Goal: Transaction & Acquisition: Book appointment/travel/reservation

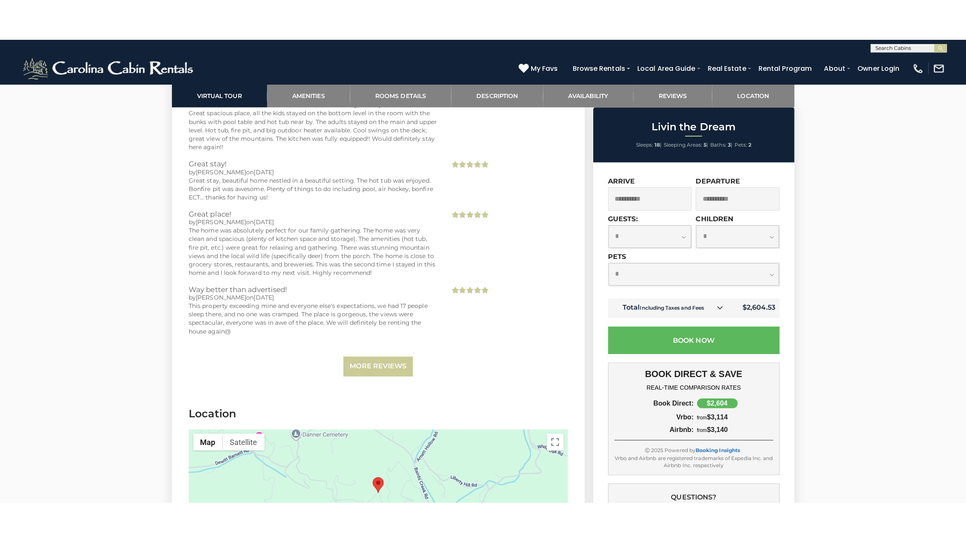
scroll to position [1887, 0]
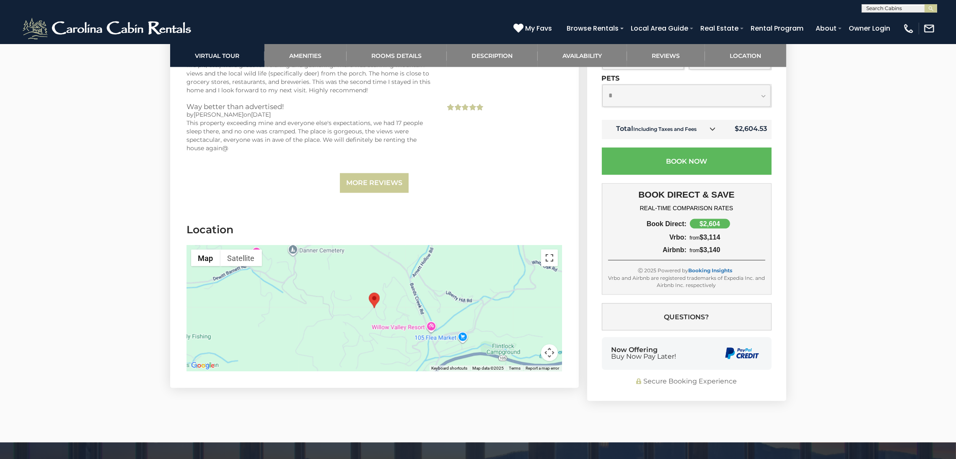
click at [550, 262] on button "Toggle fullscreen view" at bounding box center [549, 257] width 17 height 17
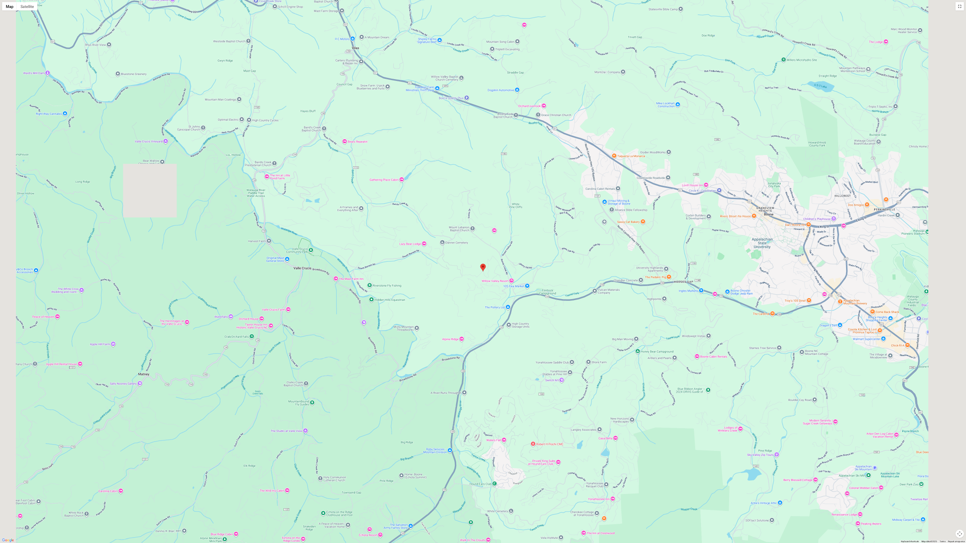
scroll to position [1065, 0]
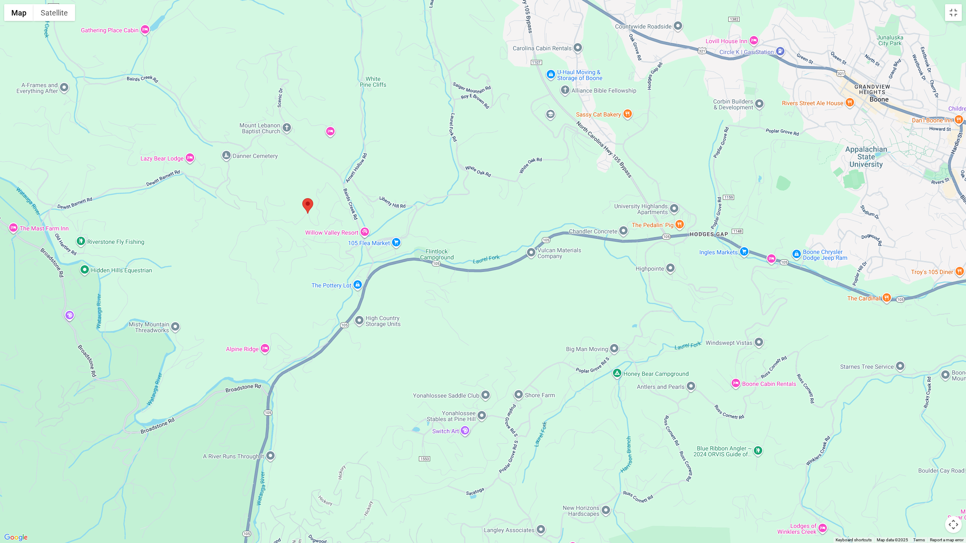
drag, startPoint x: 894, startPoint y: 228, endPoint x: 711, endPoint y: 166, distance: 192.9
click at [711, 166] on div at bounding box center [483, 271] width 966 height 543
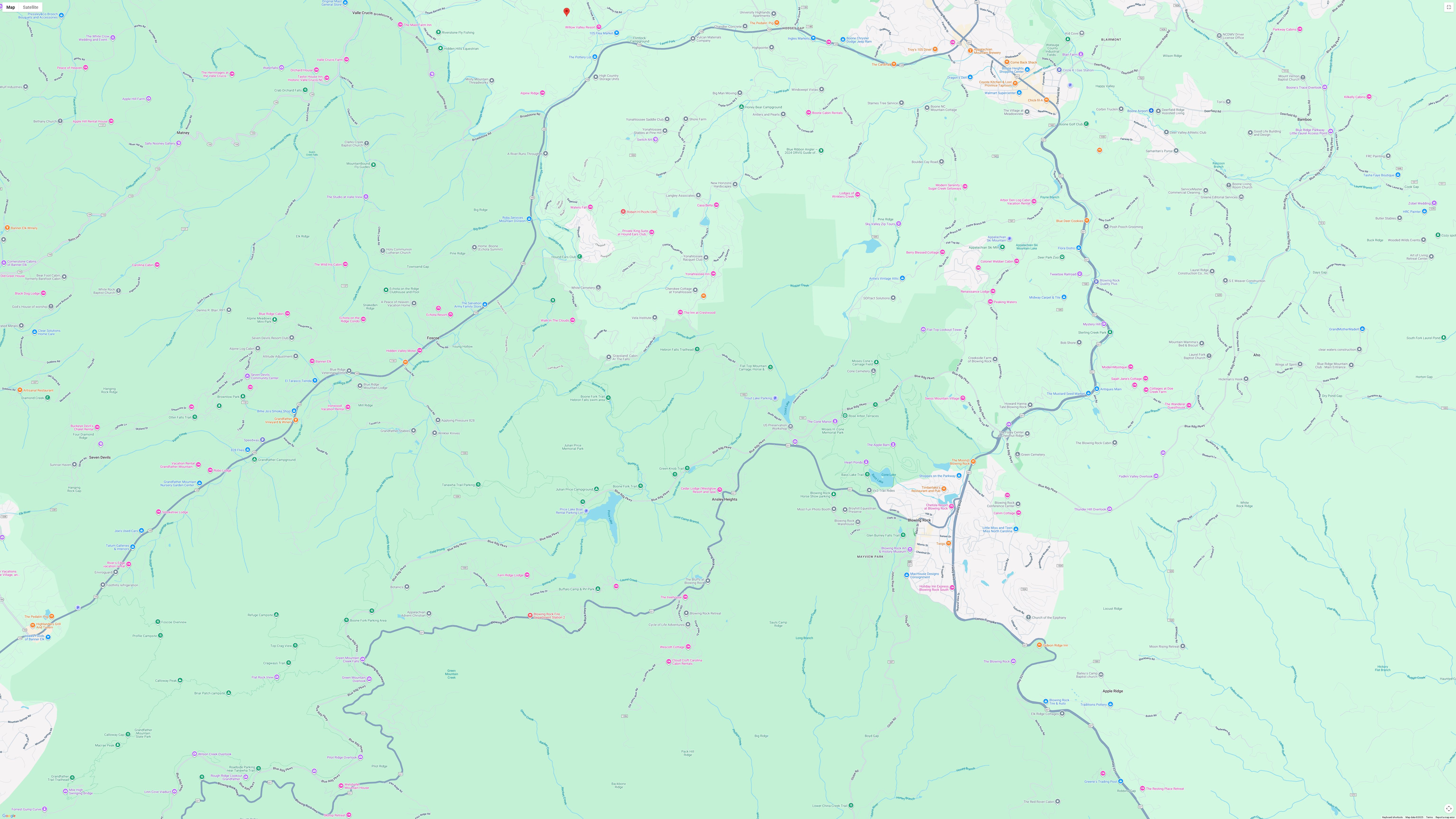
drag, startPoint x: 915, startPoint y: 539, endPoint x: 859, endPoint y: 184, distance: 359.4
click at [540, 184] on div at bounding box center [728, 409] width 1456 height 819
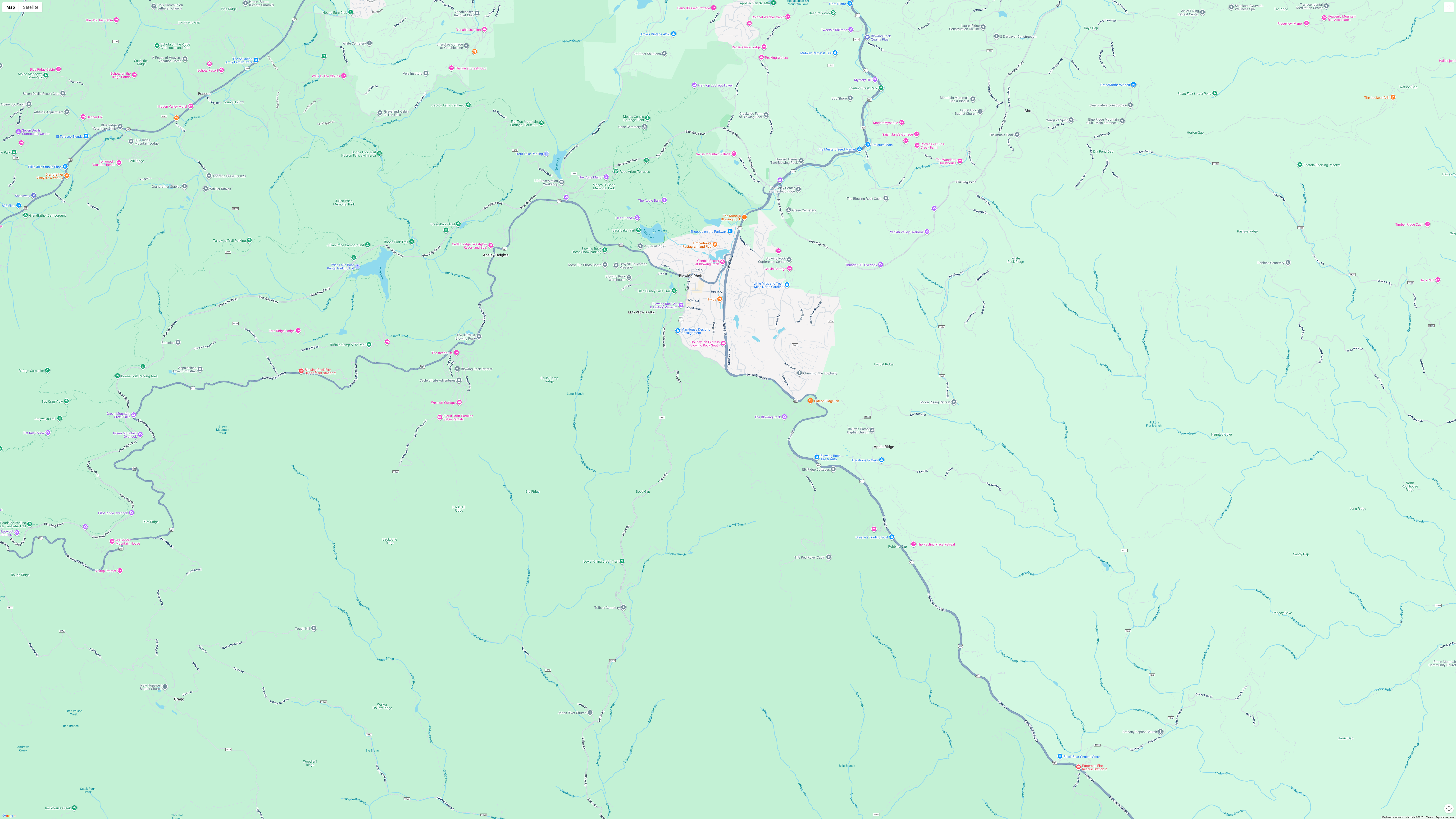
drag, startPoint x: 1000, startPoint y: 657, endPoint x: 770, endPoint y: 421, distance: 329.5
click at [540, 259] on div at bounding box center [728, 409] width 1456 height 819
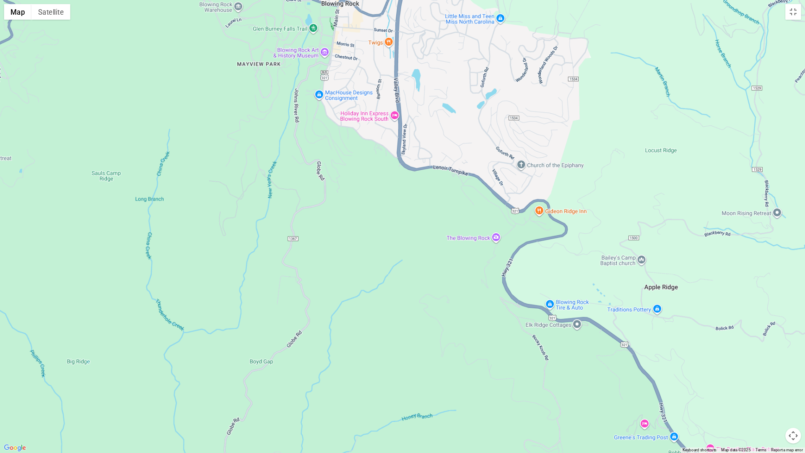
scroll to position [1065, 0]
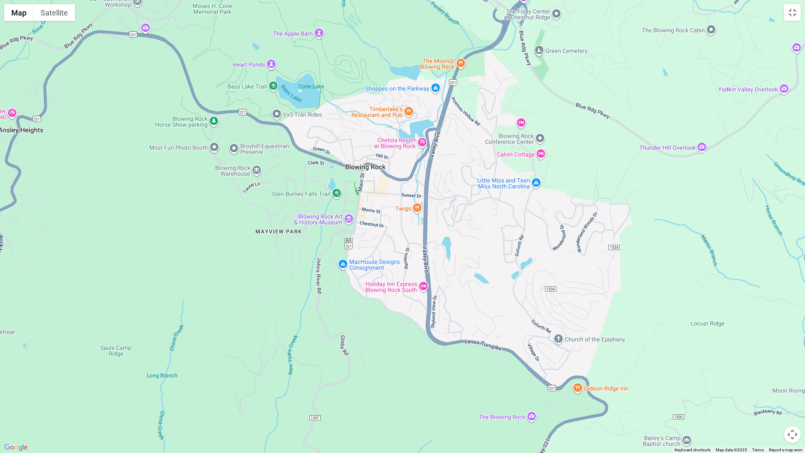
drag, startPoint x: 443, startPoint y: 115, endPoint x: 473, endPoint y: 303, distance: 189.8
click at [473, 303] on div at bounding box center [402, 226] width 805 height 453
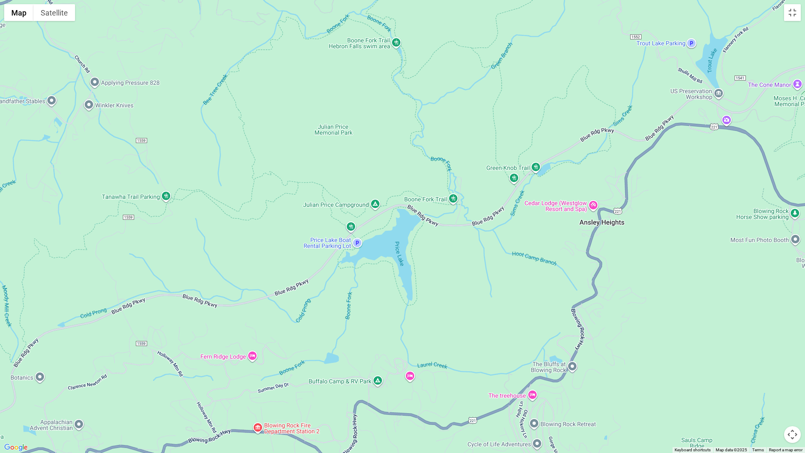
drag, startPoint x: 138, startPoint y: 233, endPoint x: 722, endPoint y: 325, distance: 591.6
click at [722, 325] on div at bounding box center [402, 226] width 805 height 453
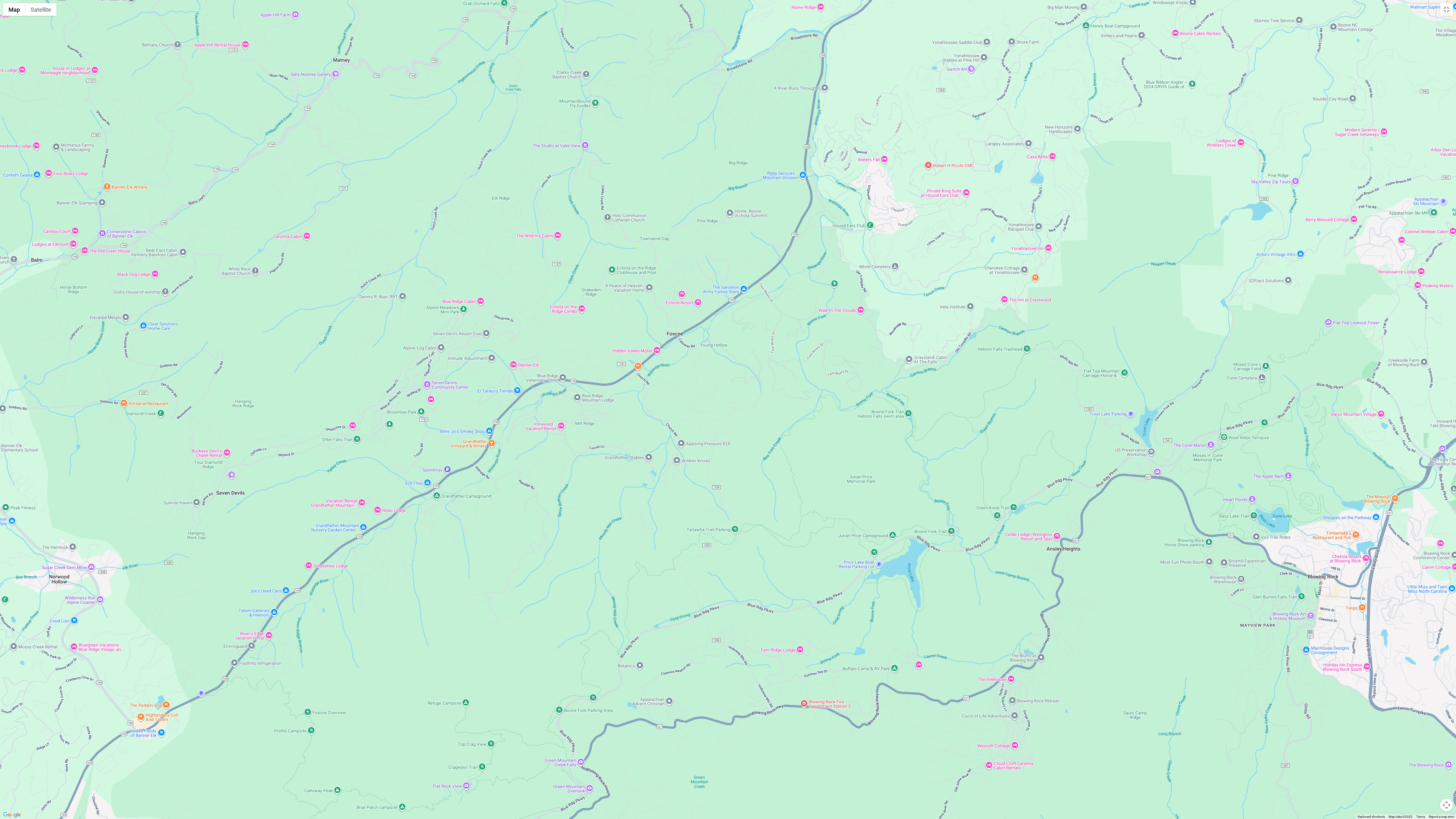
drag, startPoint x: 696, startPoint y: 219, endPoint x: 882, endPoint y: 365, distance: 236.5
click at [720, 345] on div at bounding box center [728, 409] width 1456 height 819
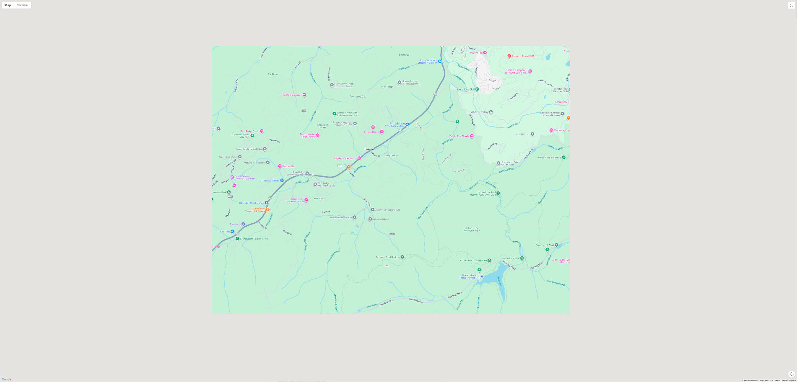
scroll to position [0, 0]
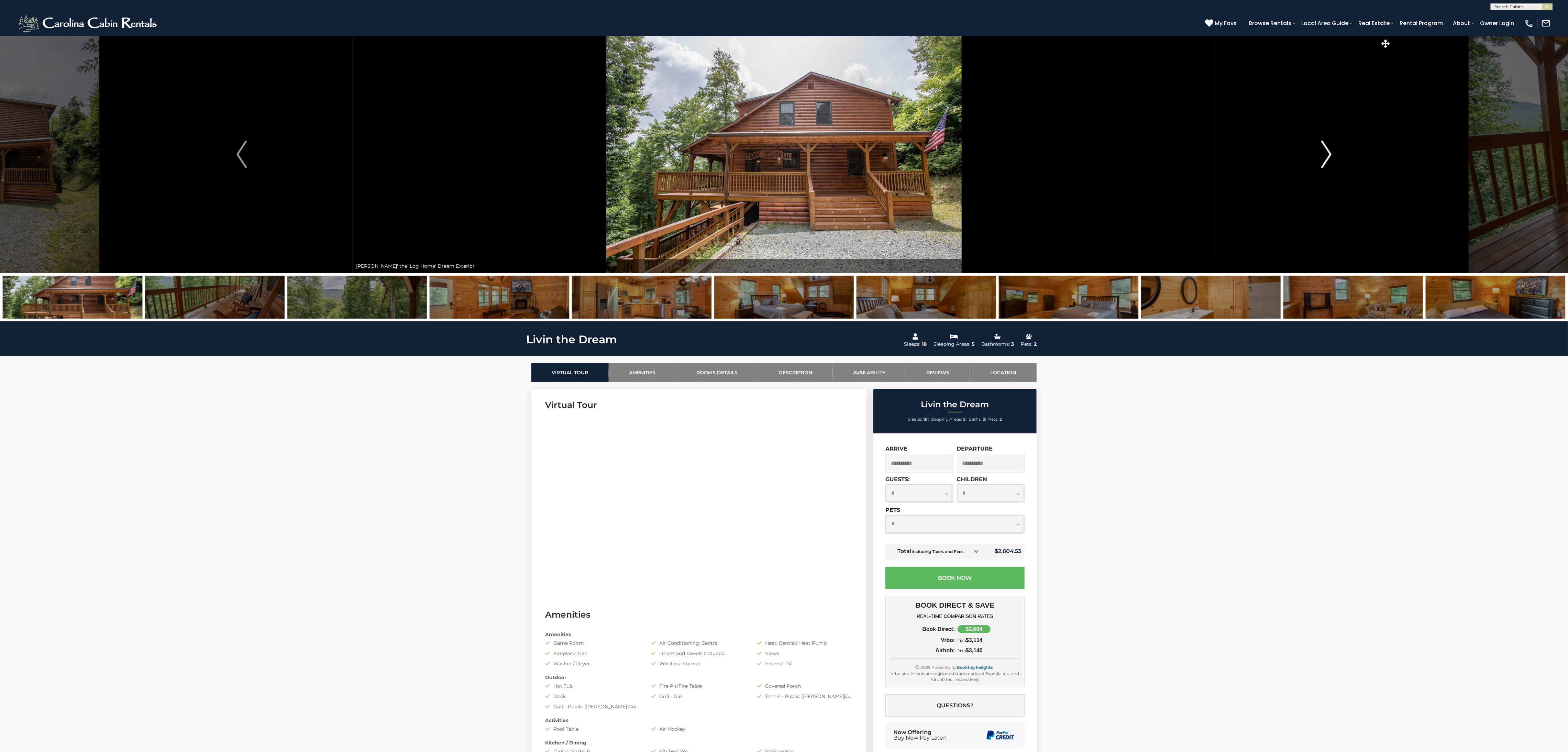
click at [784, 157] on img "Next" at bounding box center [1326, 154] width 11 height 28
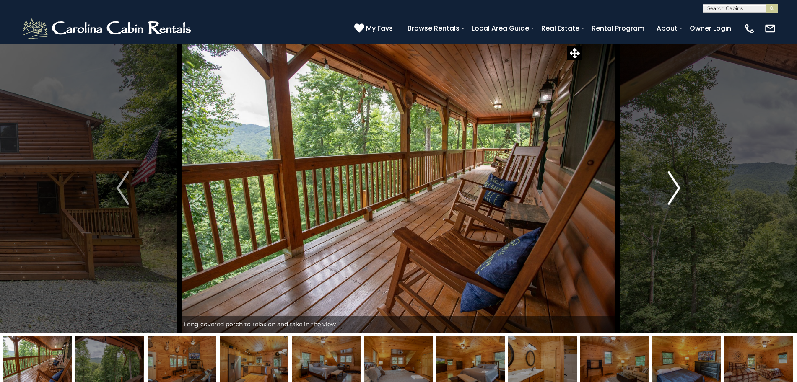
click at [667, 179] on button "Next" at bounding box center [674, 188] width 113 height 289
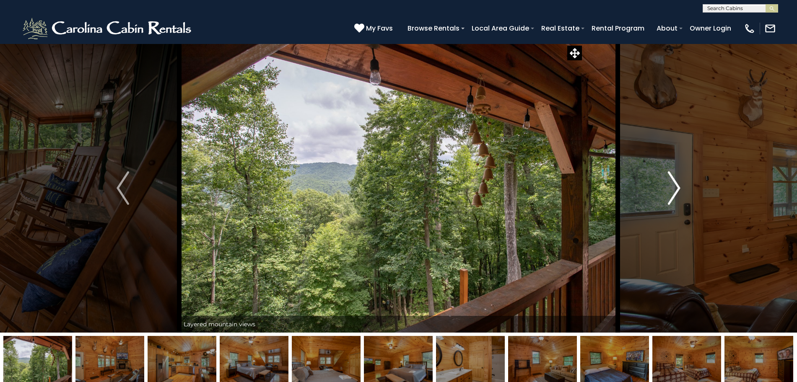
click at [667, 179] on button "Next" at bounding box center [674, 188] width 113 height 289
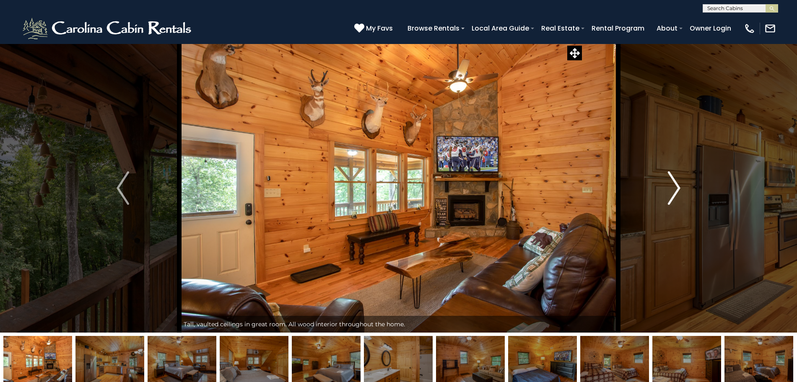
click at [667, 179] on button "Next" at bounding box center [674, 188] width 113 height 289
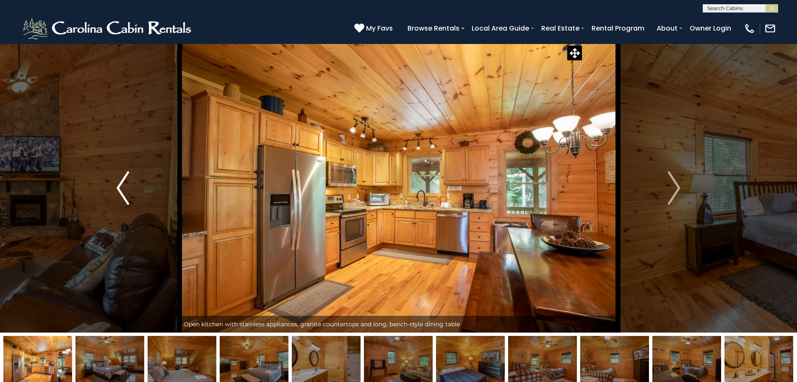
click at [129, 188] on button "Previous" at bounding box center [122, 188] width 113 height 289
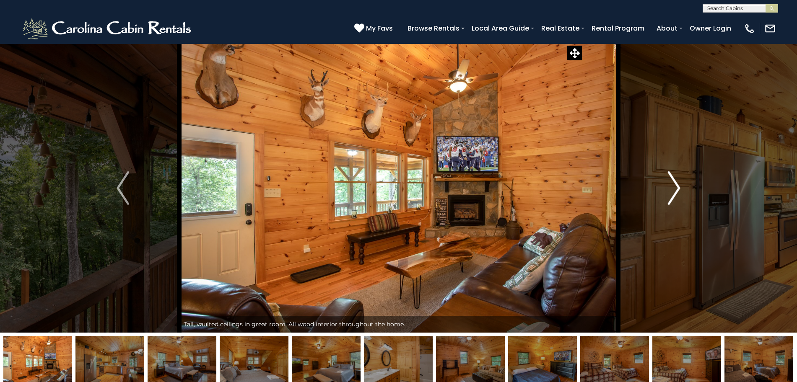
click at [670, 180] on img "Next" at bounding box center [674, 188] width 13 height 34
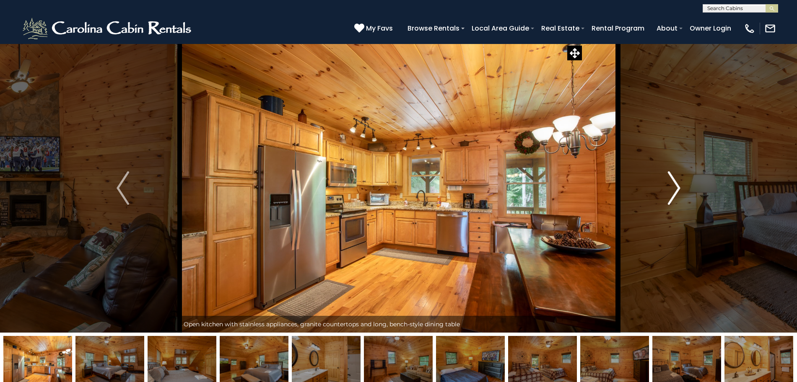
click at [670, 181] on img "Next" at bounding box center [674, 188] width 13 height 34
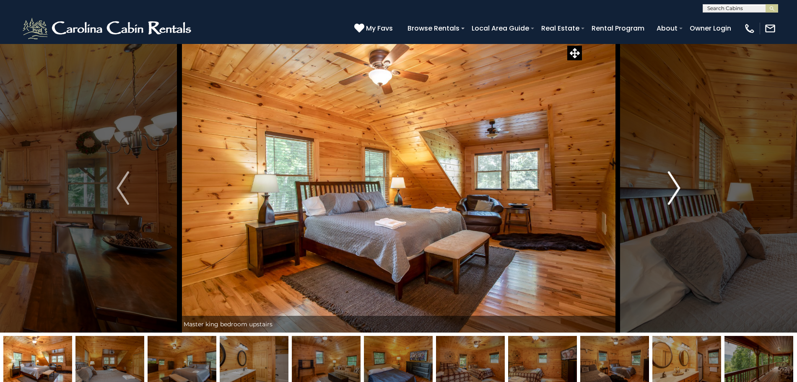
click at [670, 181] on img "Next" at bounding box center [674, 188] width 13 height 34
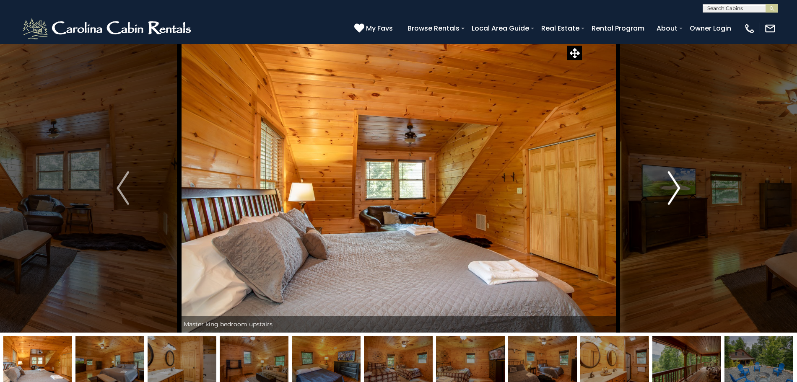
click at [669, 178] on img "Next" at bounding box center [674, 188] width 13 height 34
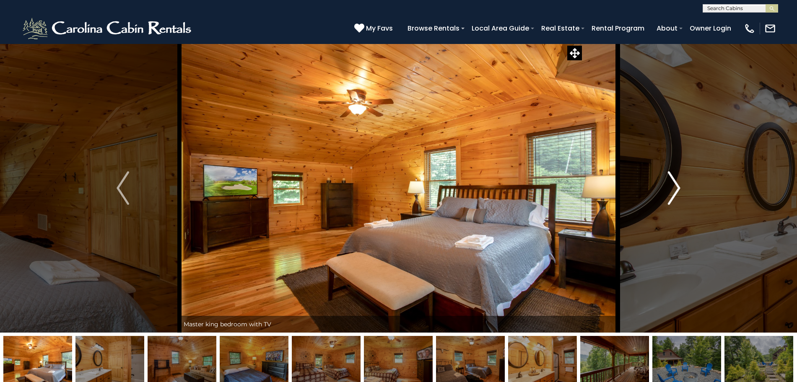
click at [668, 176] on img "Next" at bounding box center [674, 188] width 13 height 34
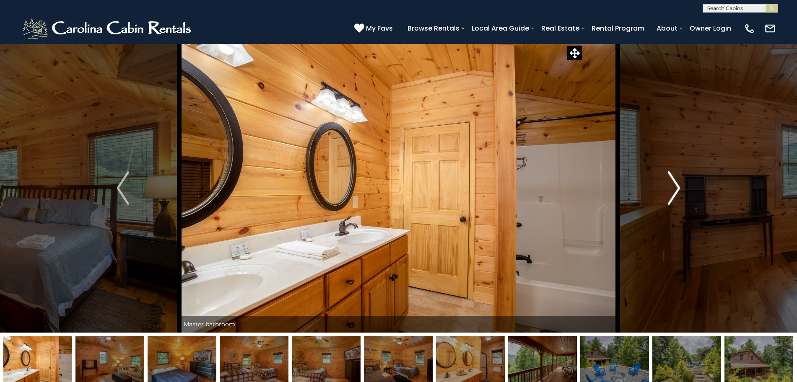
click at [668, 176] on img "Next" at bounding box center [674, 188] width 13 height 34
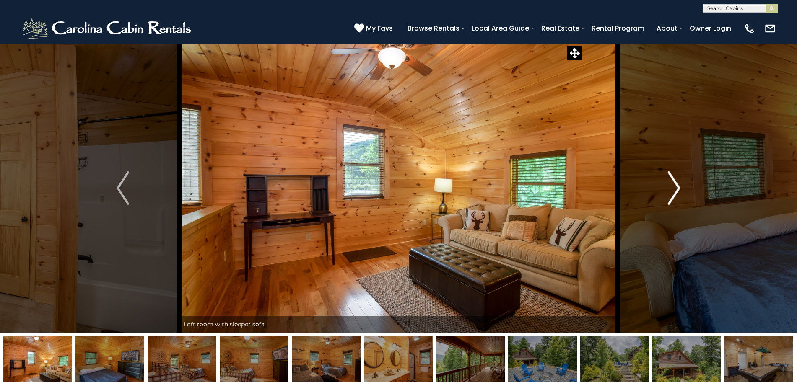
click at [667, 176] on button "Next" at bounding box center [674, 188] width 113 height 289
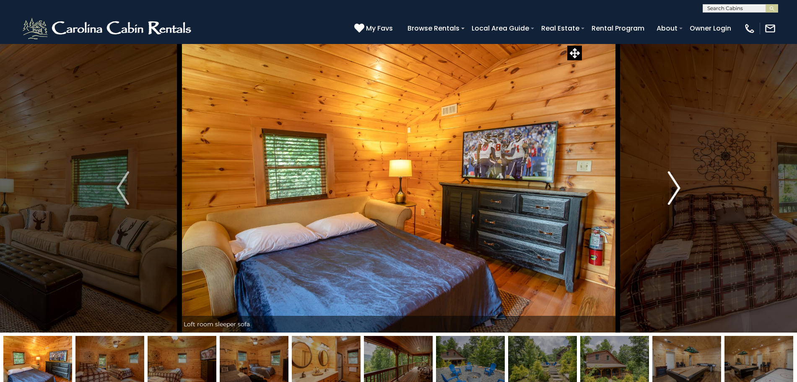
click at [667, 176] on button "Next" at bounding box center [674, 188] width 113 height 289
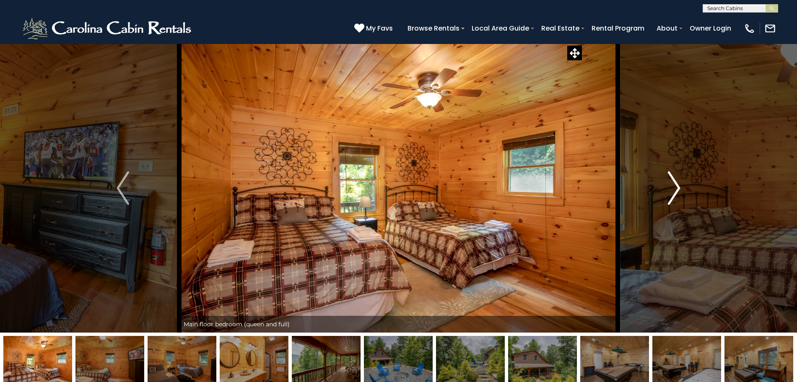
click at [667, 176] on button "Next" at bounding box center [674, 188] width 113 height 289
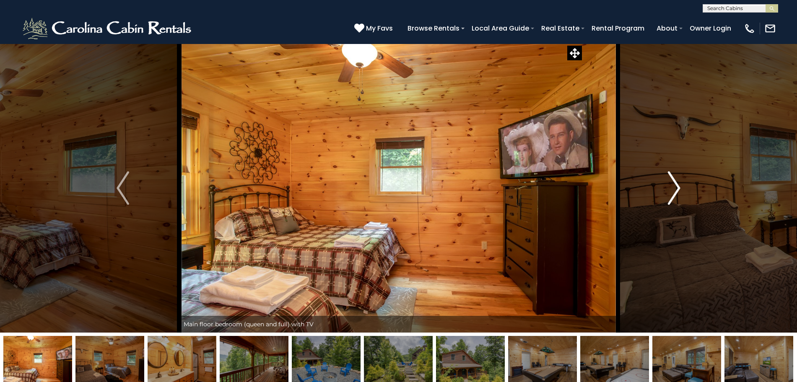
click at [673, 188] on img "Next" at bounding box center [674, 188] width 13 height 34
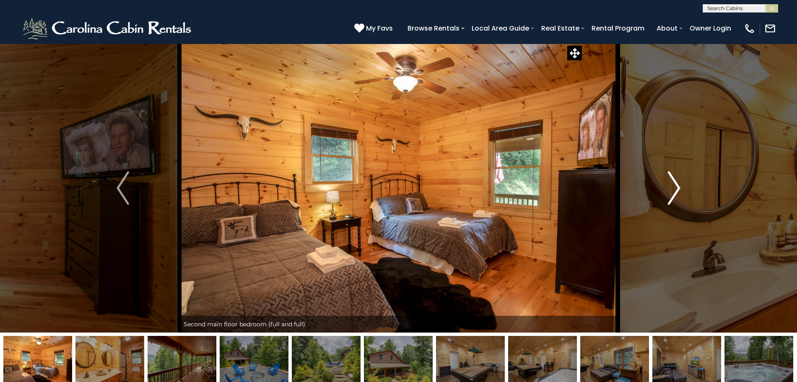
click at [673, 188] on img "Next" at bounding box center [674, 188] width 13 height 34
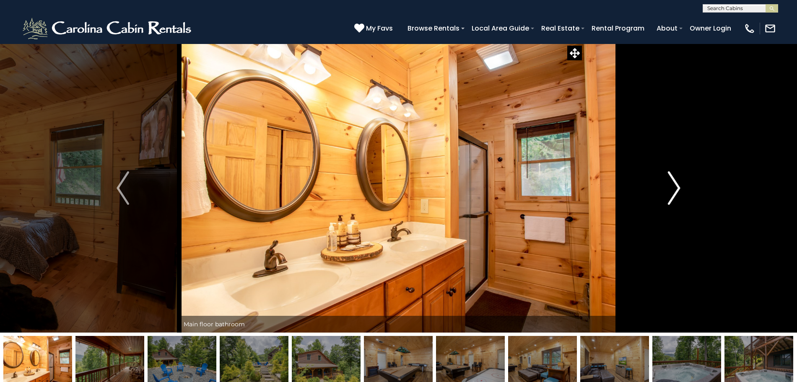
click at [673, 189] on img "Next" at bounding box center [674, 188] width 13 height 34
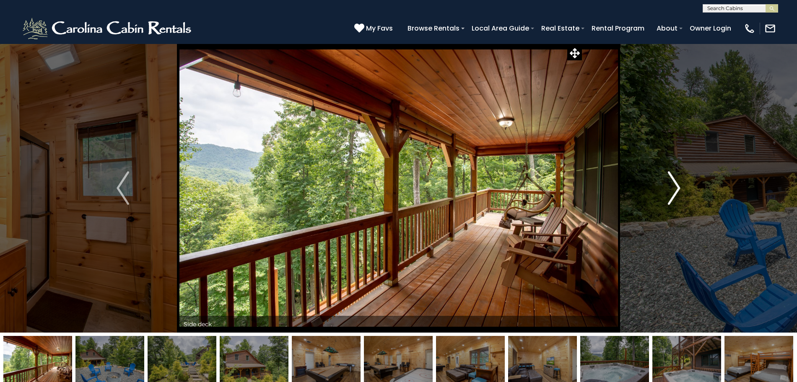
click at [673, 189] on img "Next" at bounding box center [674, 188] width 13 height 34
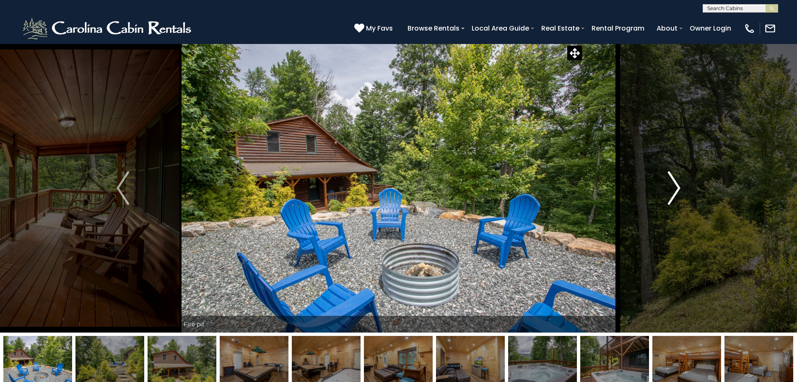
click at [673, 189] on img "Next" at bounding box center [674, 188] width 13 height 34
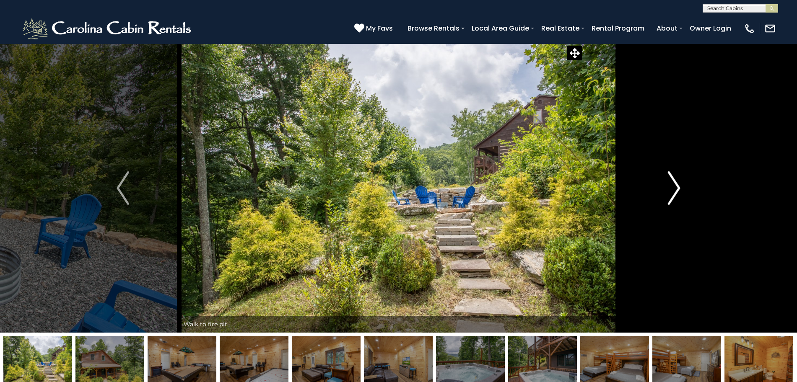
click at [673, 189] on img "Next" at bounding box center [674, 188] width 13 height 34
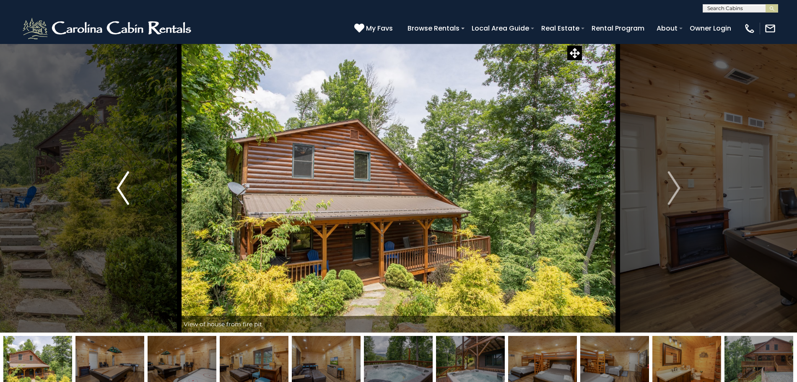
click at [135, 174] on button "Previous" at bounding box center [122, 188] width 113 height 289
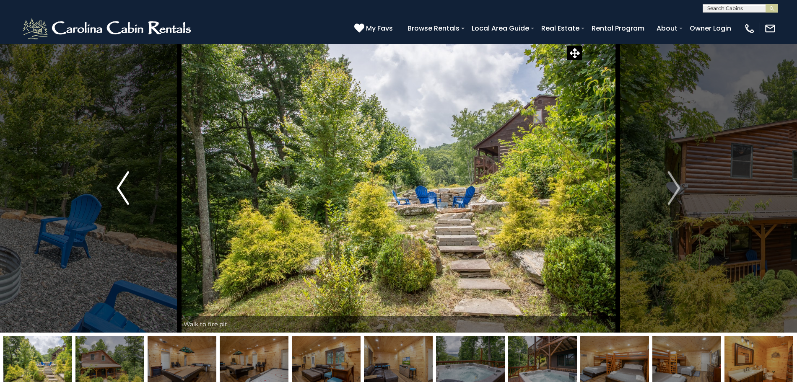
click at [128, 191] on img "Previous" at bounding box center [123, 188] width 13 height 34
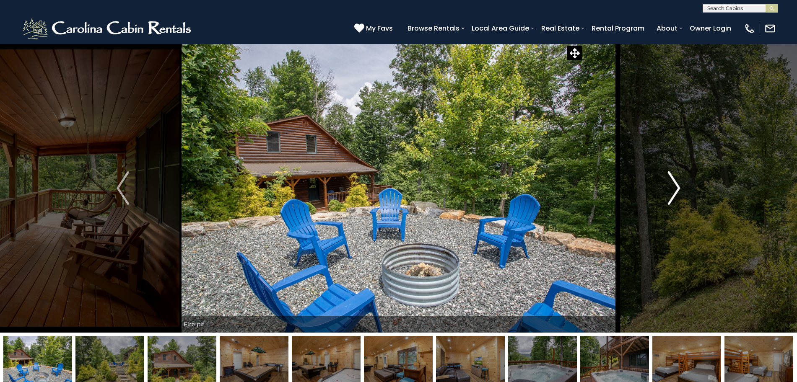
click at [675, 183] on img "Next" at bounding box center [674, 188] width 13 height 34
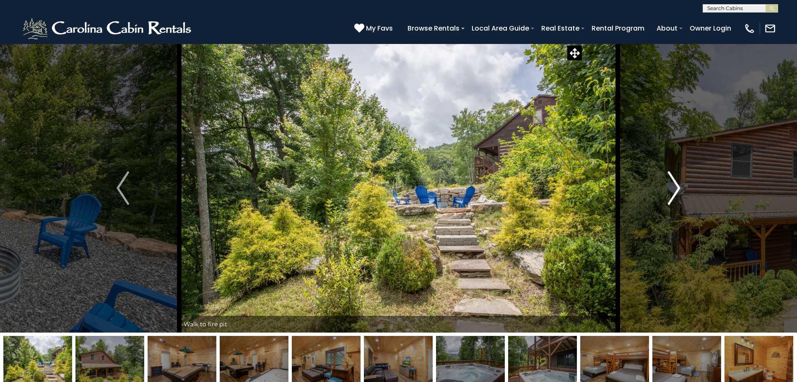
click at [675, 183] on img "Next" at bounding box center [674, 188] width 13 height 34
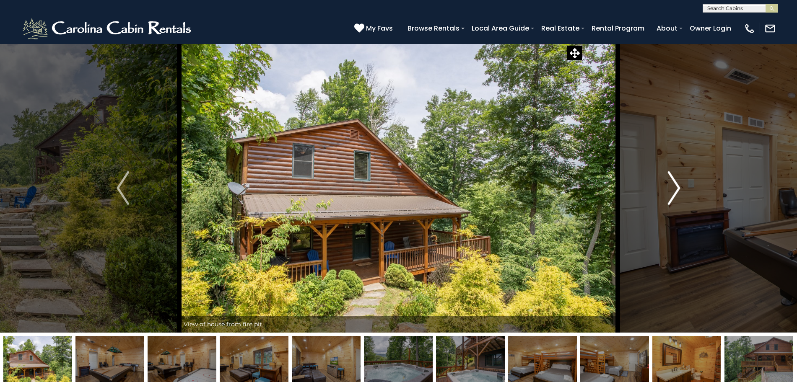
click at [675, 183] on img "Next" at bounding box center [674, 188] width 13 height 34
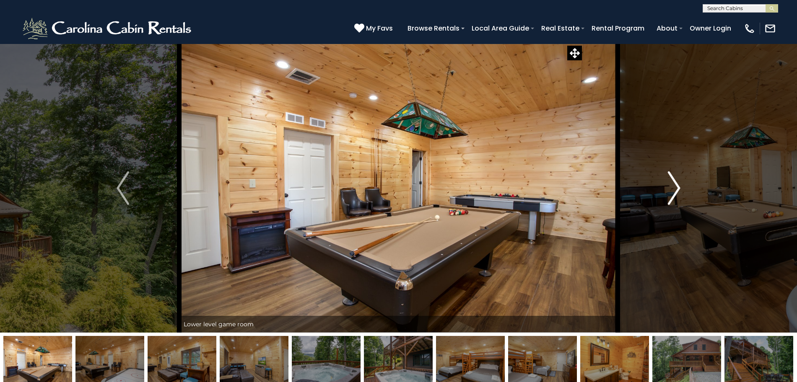
click at [675, 183] on img "Next" at bounding box center [674, 188] width 13 height 34
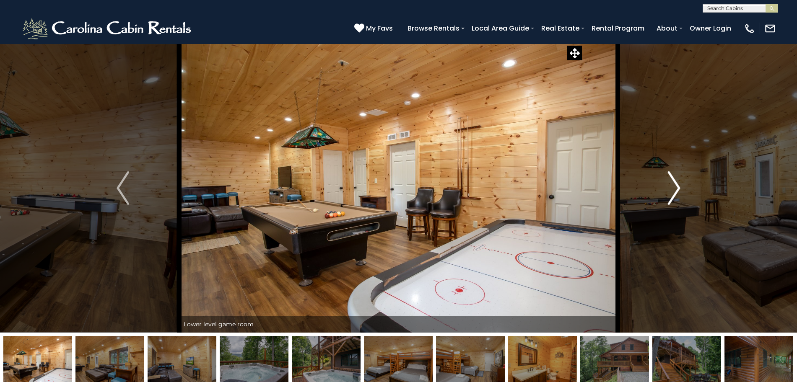
click at [675, 183] on img "Next" at bounding box center [674, 188] width 13 height 34
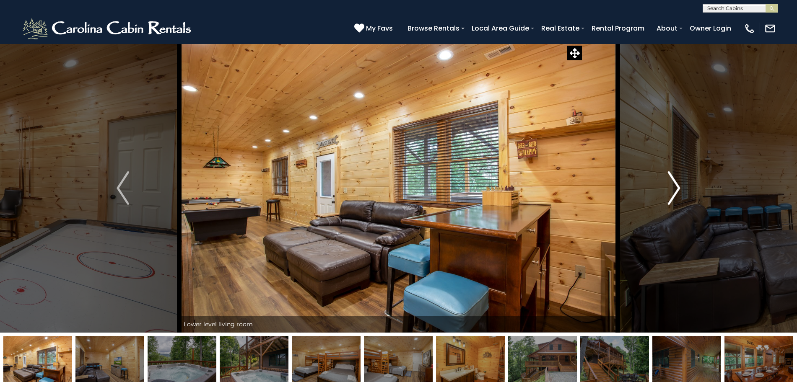
click at [675, 182] on img "Next" at bounding box center [674, 188] width 13 height 34
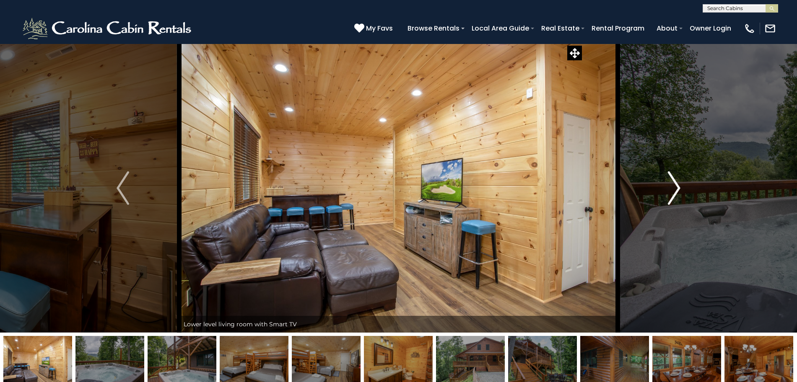
click at [675, 182] on img "Next" at bounding box center [674, 188] width 13 height 34
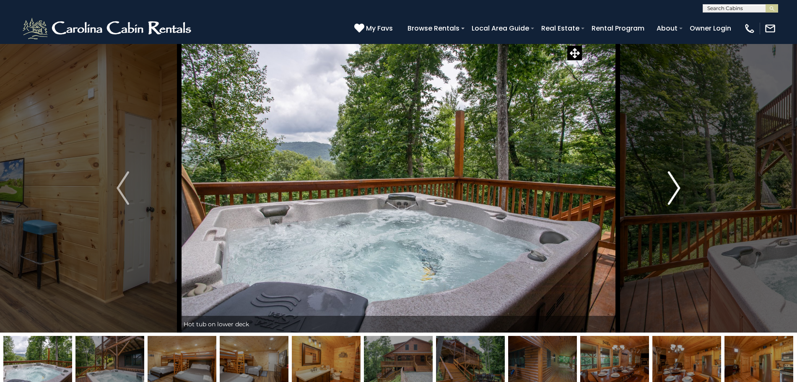
click at [675, 182] on img "Next" at bounding box center [674, 188] width 13 height 34
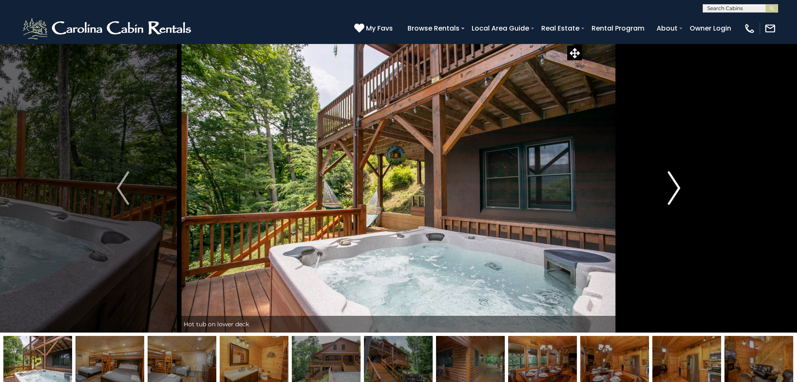
click at [675, 179] on img "Next" at bounding box center [674, 188] width 13 height 34
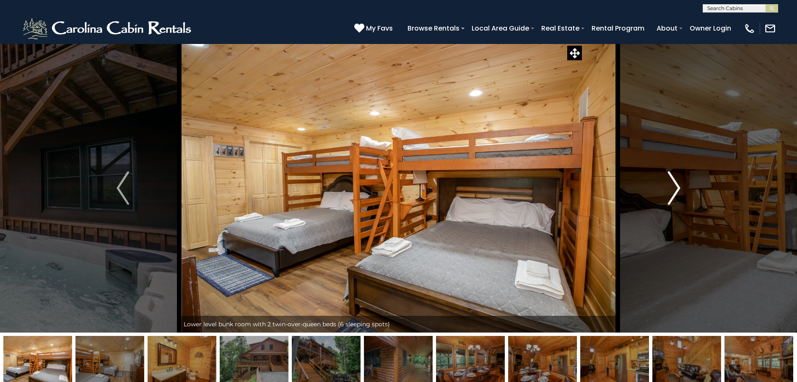
click at [675, 176] on img "Next" at bounding box center [674, 188] width 13 height 34
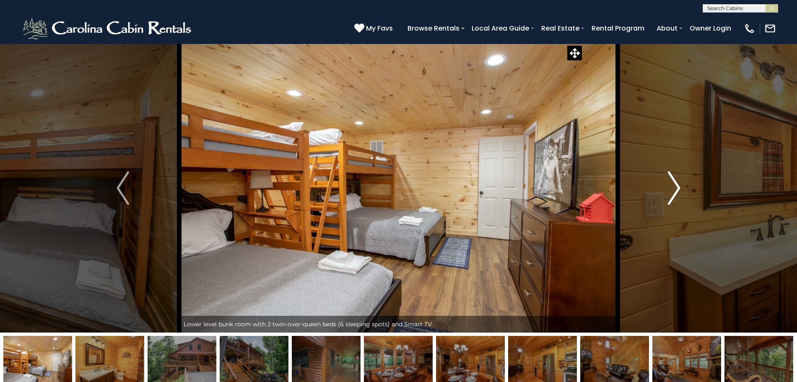
click at [675, 176] on img "Next" at bounding box center [674, 188] width 13 height 34
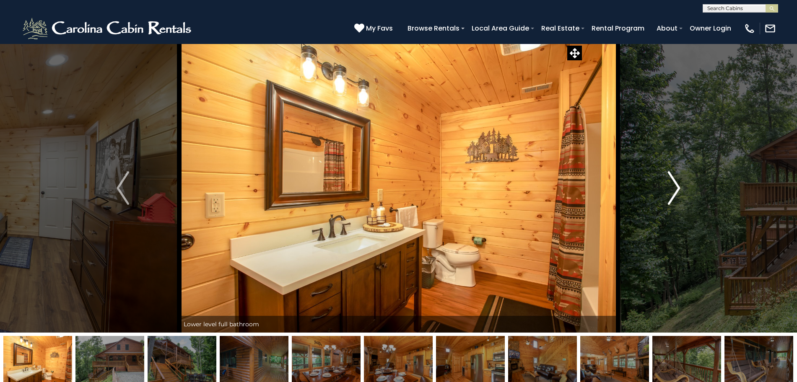
click at [675, 176] on img "Next" at bounding box center [674, 188] width 13 height 34
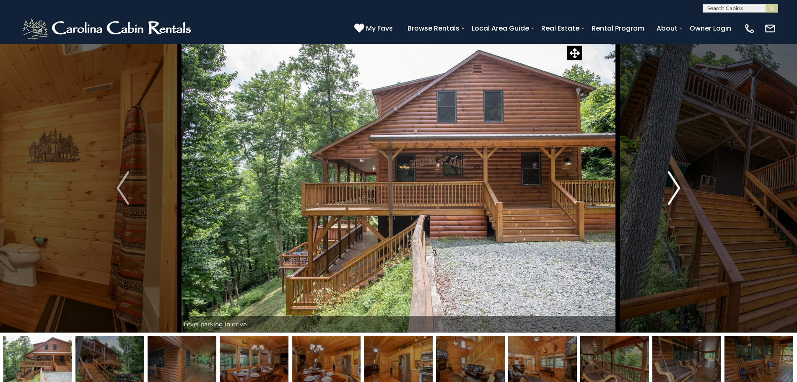
click at [675, 176] on img "Next" at bounding box center [674, 188] width 13 height 34
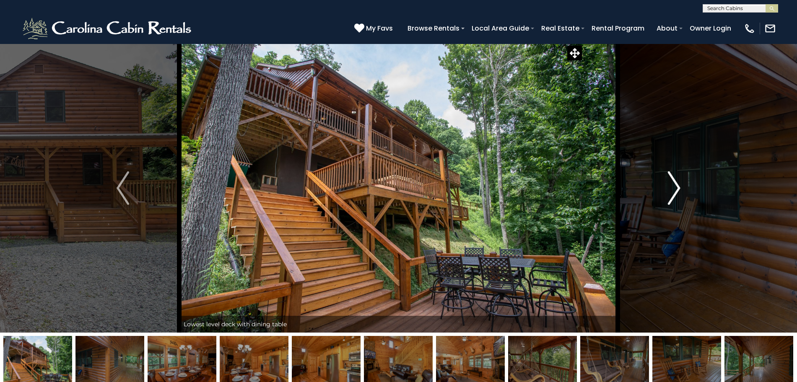
click at [675, 176] on img "Next" at bounding box center [674, 188] width 13 height 34
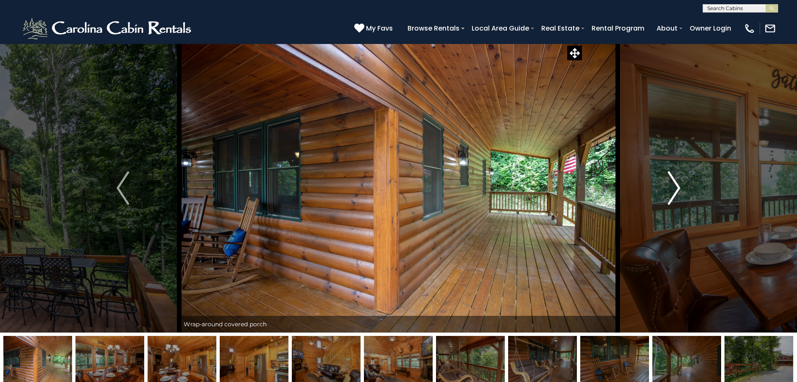
click at [675, 176] on img "Next" at bounding box center [674, 188] width 13 height 34
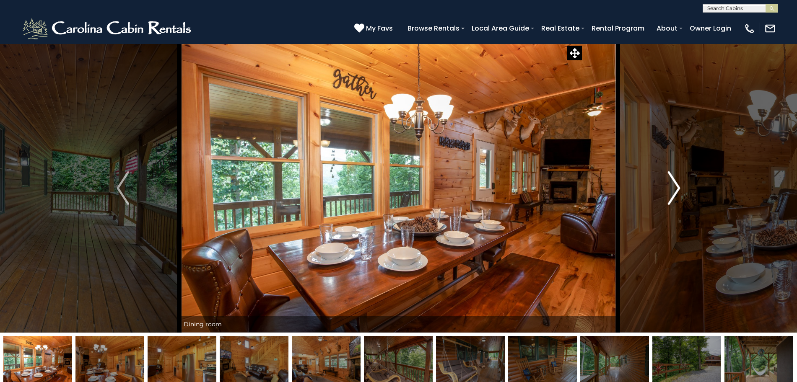
click at [683, 175] on button "Next" at bounding box center [674, 188] width 113 height 289
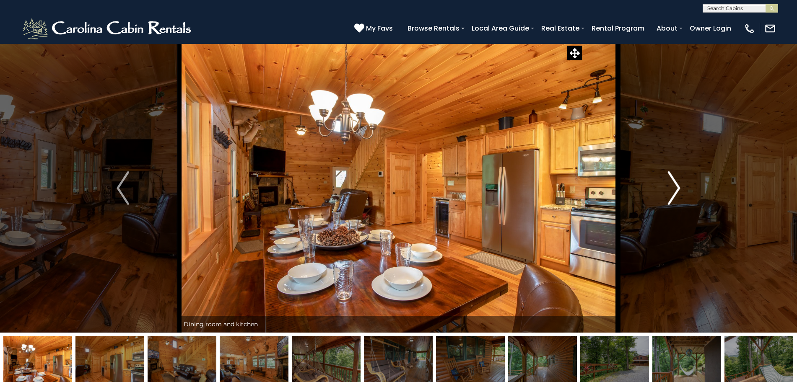
click at [675, 187] on img "Next" at bounding box center [674, 188] width 13 height 34
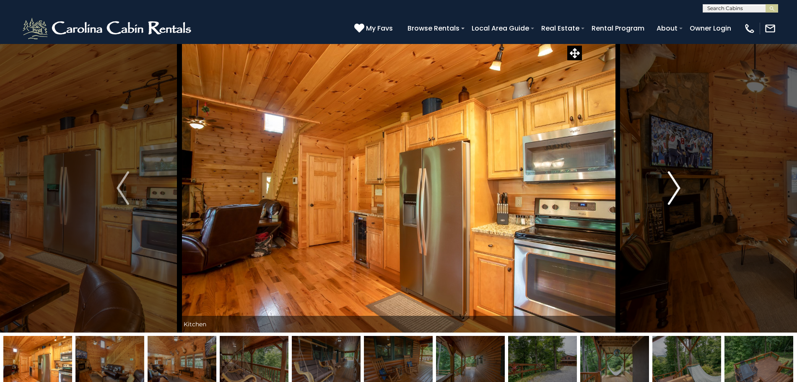
click at [668, 192] on img "Next" at bounding box center [674, 188] width 13 height 34
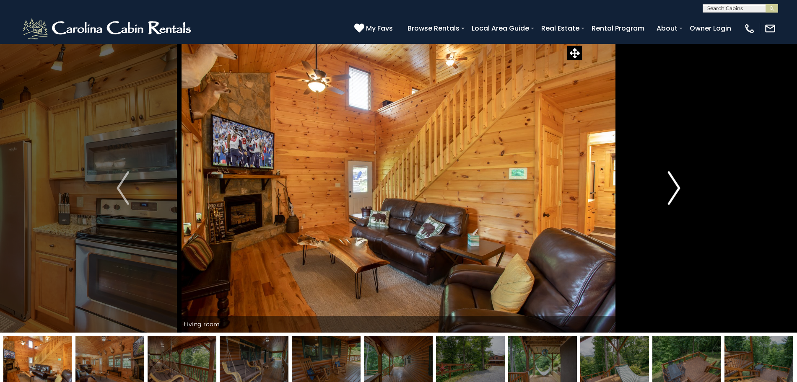
click at [676, 184] on img "Next" at bounding box center [674, 188] width 13 height 34
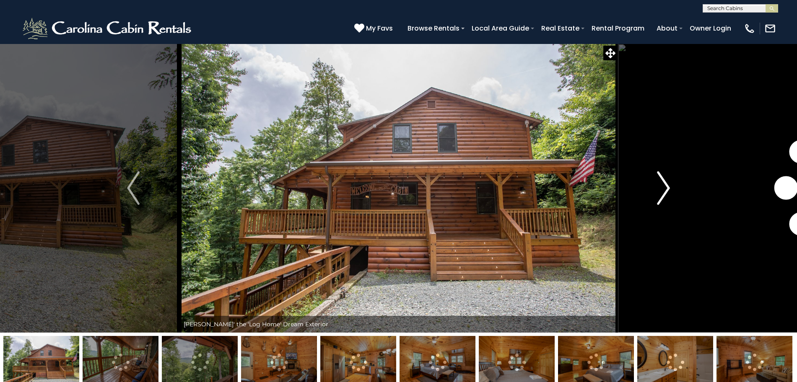
click at [661, 188] on img "Next" at bounding box center [663, 188] width 13 height 34
